Goal: Task Accomplishment & Management: Complete application form

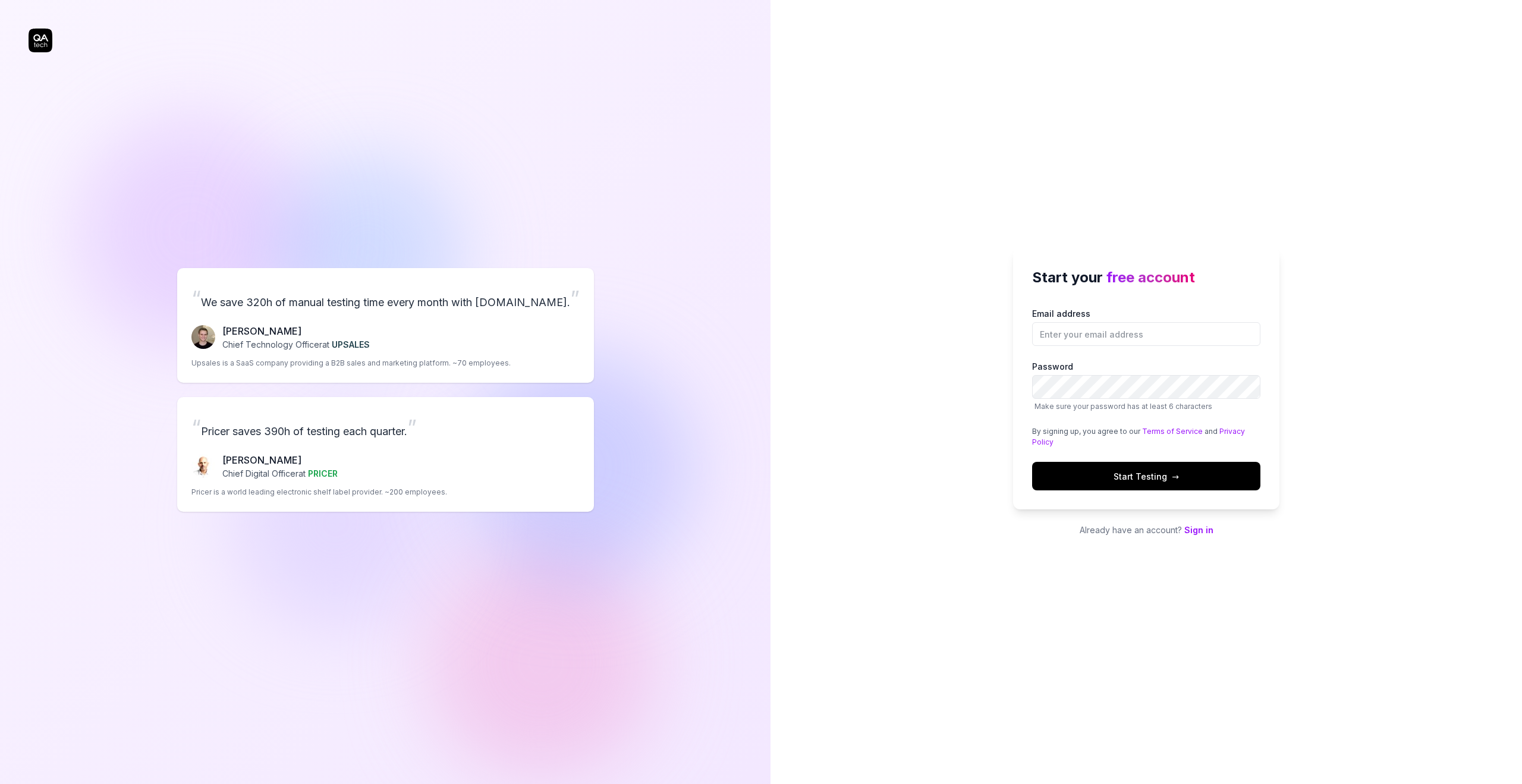
click at [674, 104] on div "“ We save 320h of manual testing time every month with QA.tech. ” Fredrik Seidl…" at bounding box center [385, 390] width 713 height 732
